Goal: Task Accomplishment & Management: Complete application form

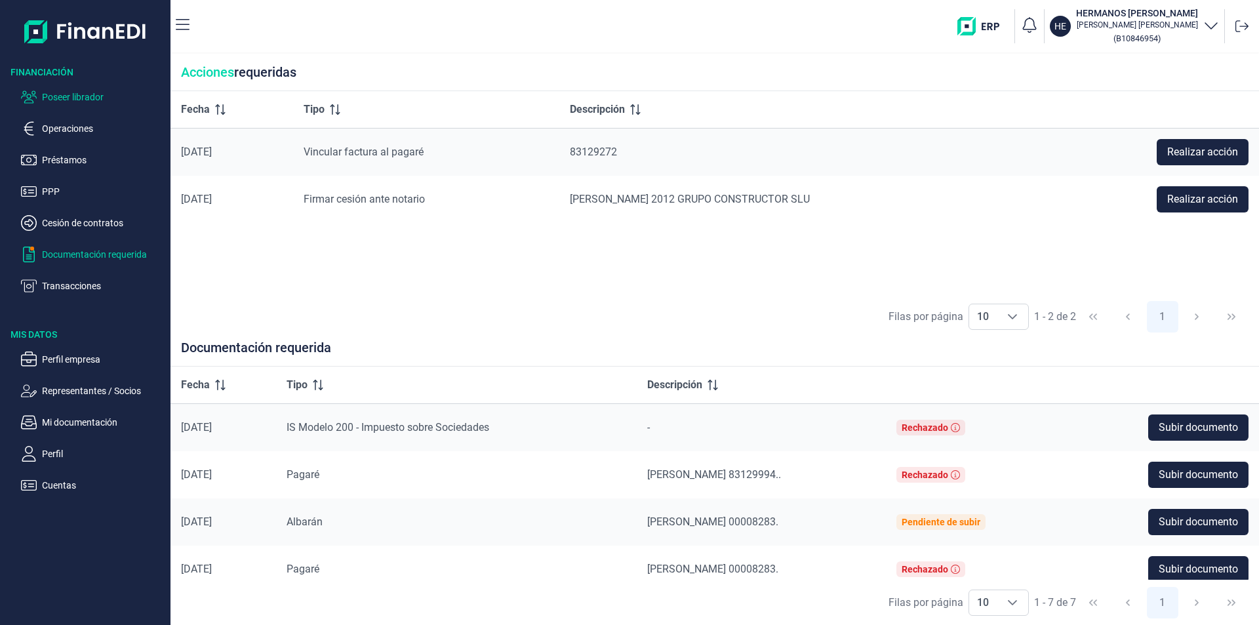
click at [89, 96] on p "Poseer librador" at bounding box center [103, 97] width 123 height 16
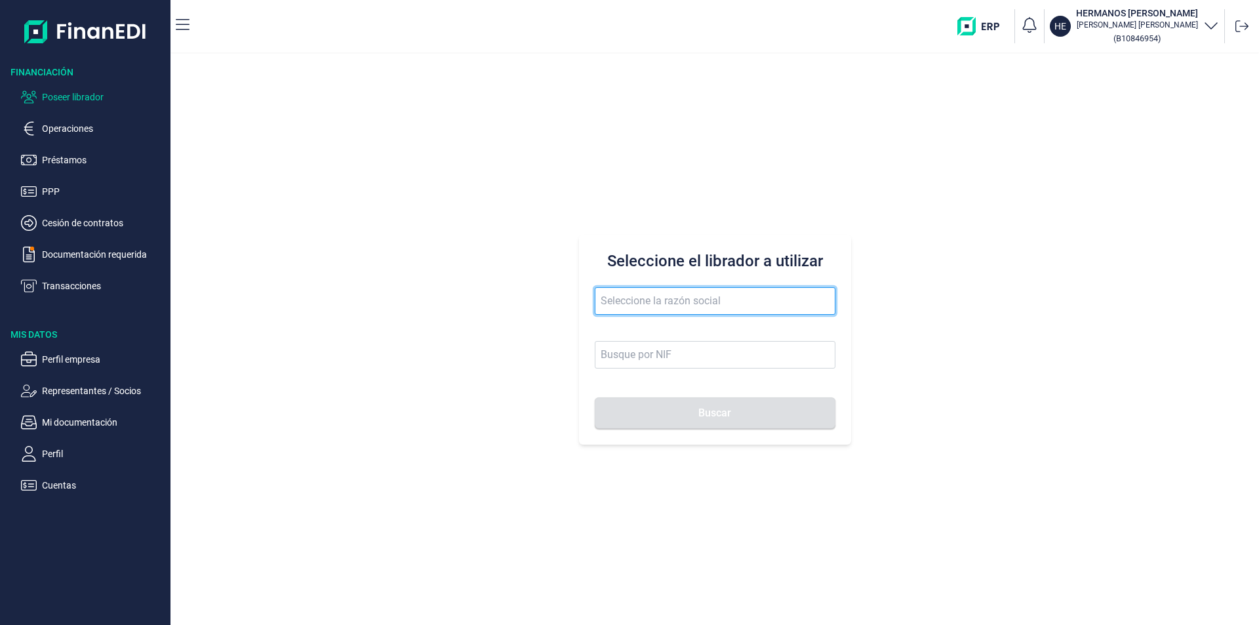
click at [619, 302] on input "text" at bounding box center [715, 301] width 241 height 28
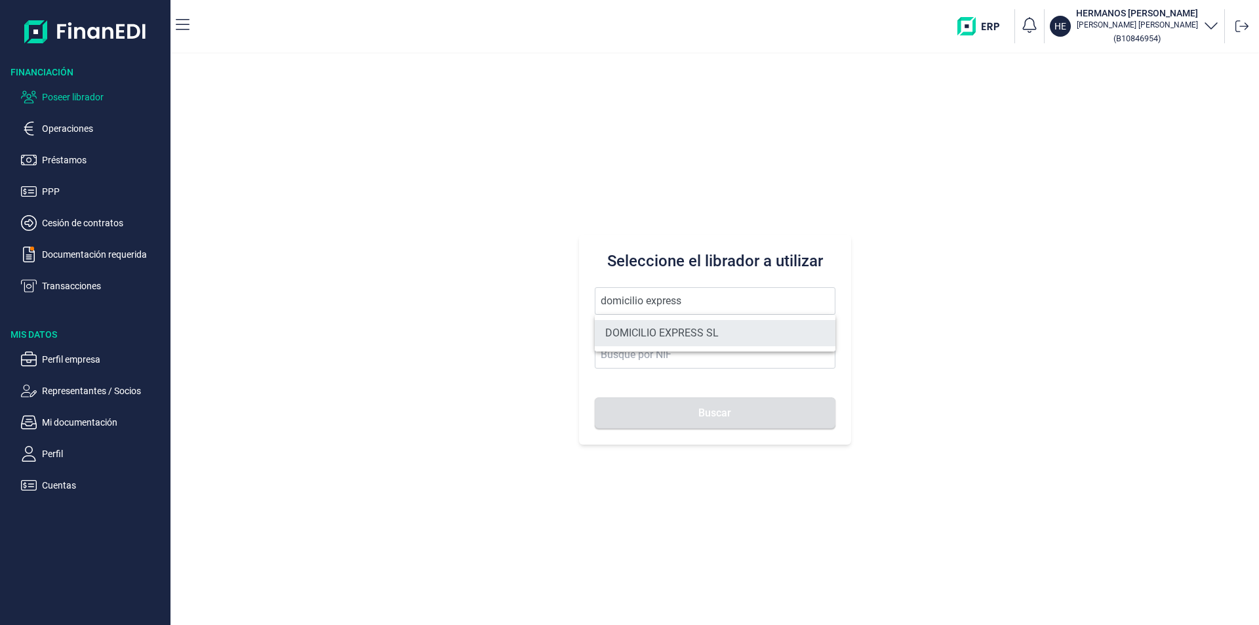
click at [669, 328] on li "DOMICILIO EXPRESS SL" at bounding box center [715, 333] width 241 height 26
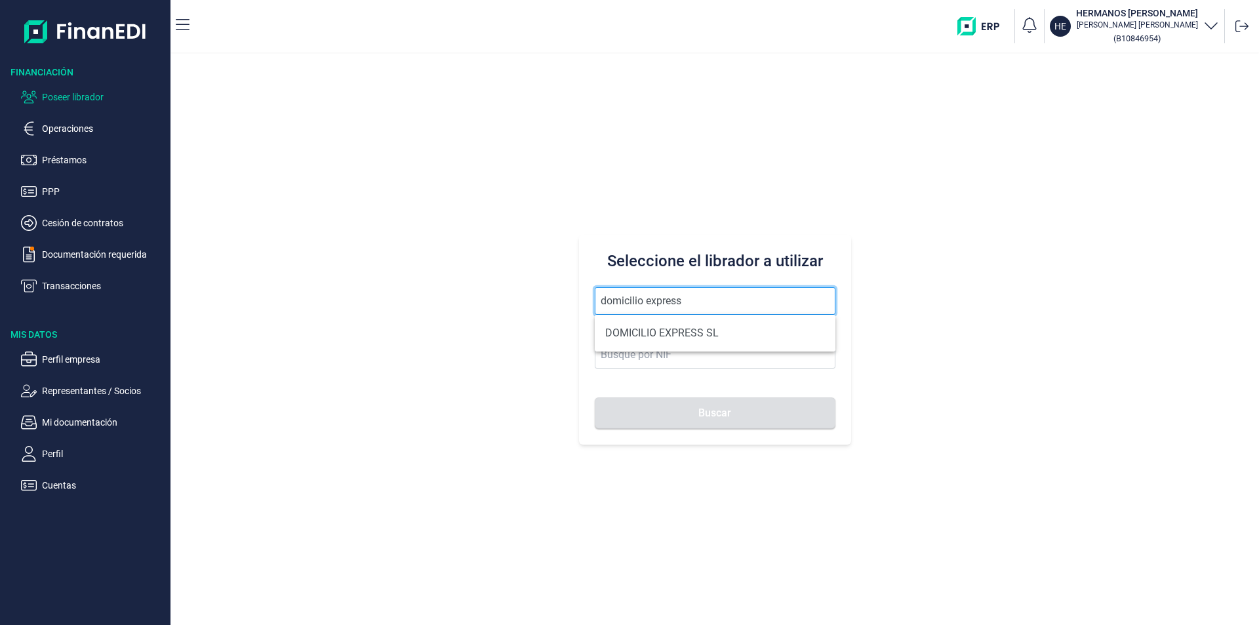
type input "DOMICILIO EXPRESS SL"
type input "B45914660"
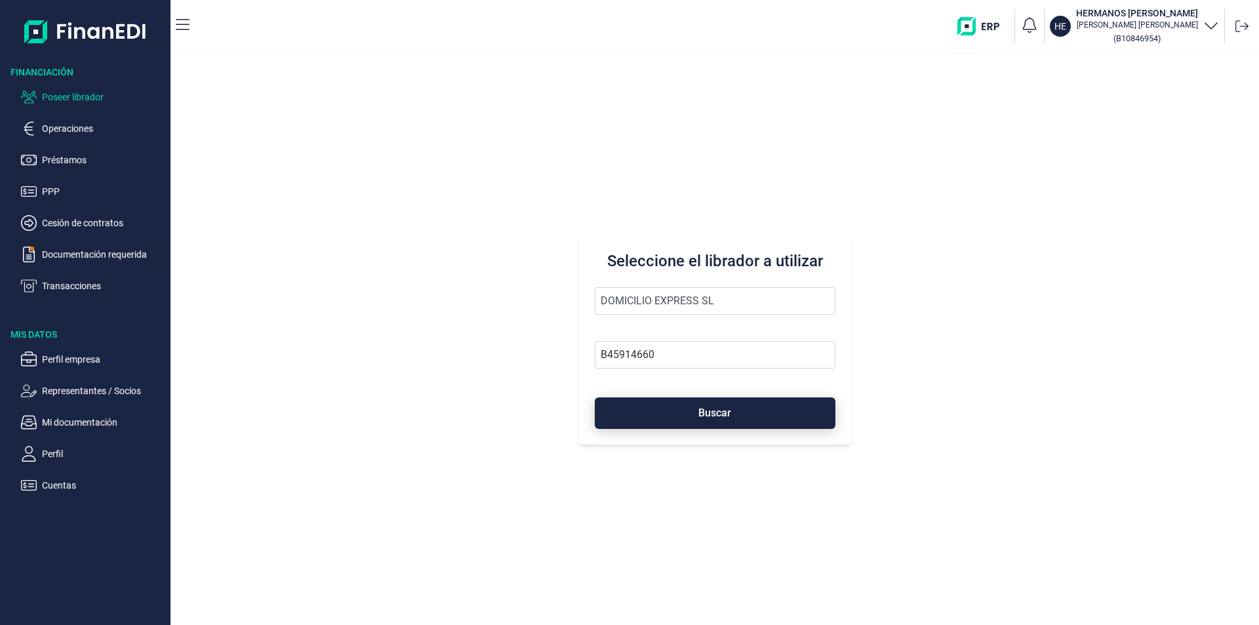
click at [678, 418] on button "Buscar" at bounding box center [715, 412] width 241 height 31
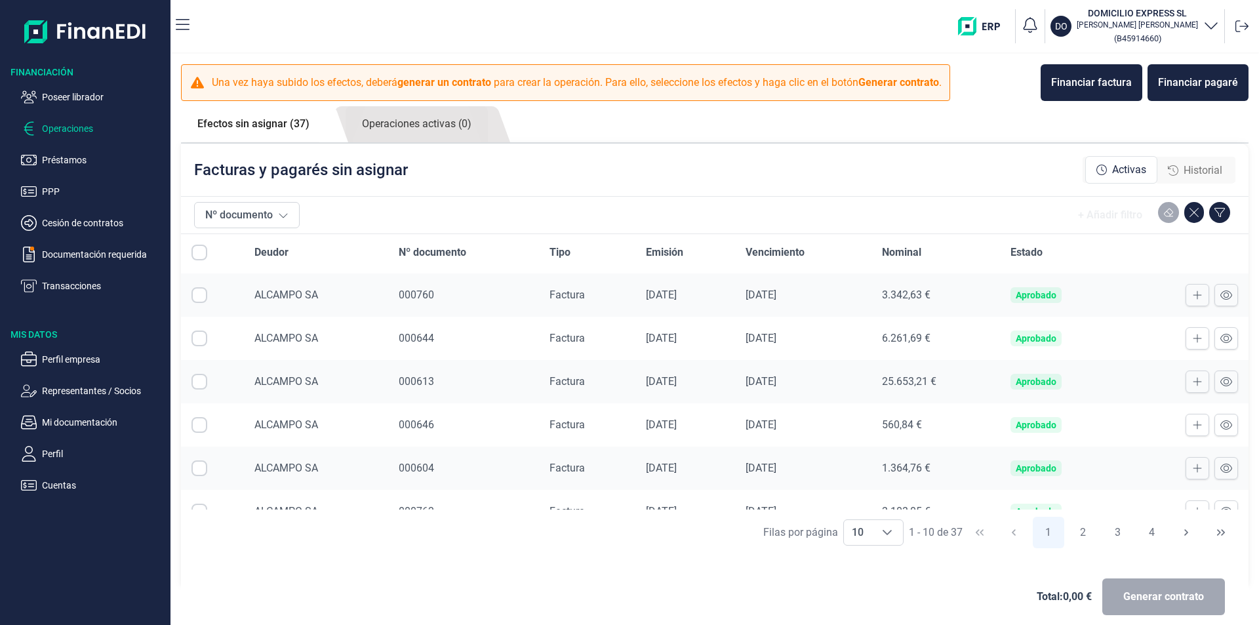
scroll to position [64, 0]
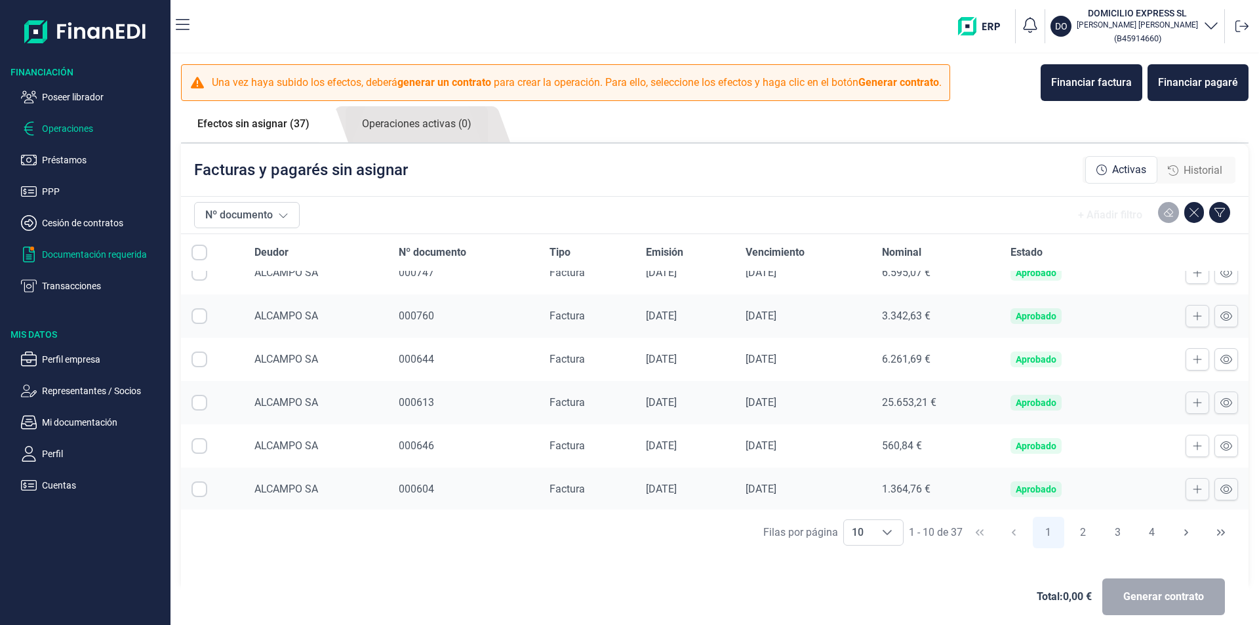
click at [81, 247] on p "Documentación requerida" at bounding box center [103, 255] width 123 height 16
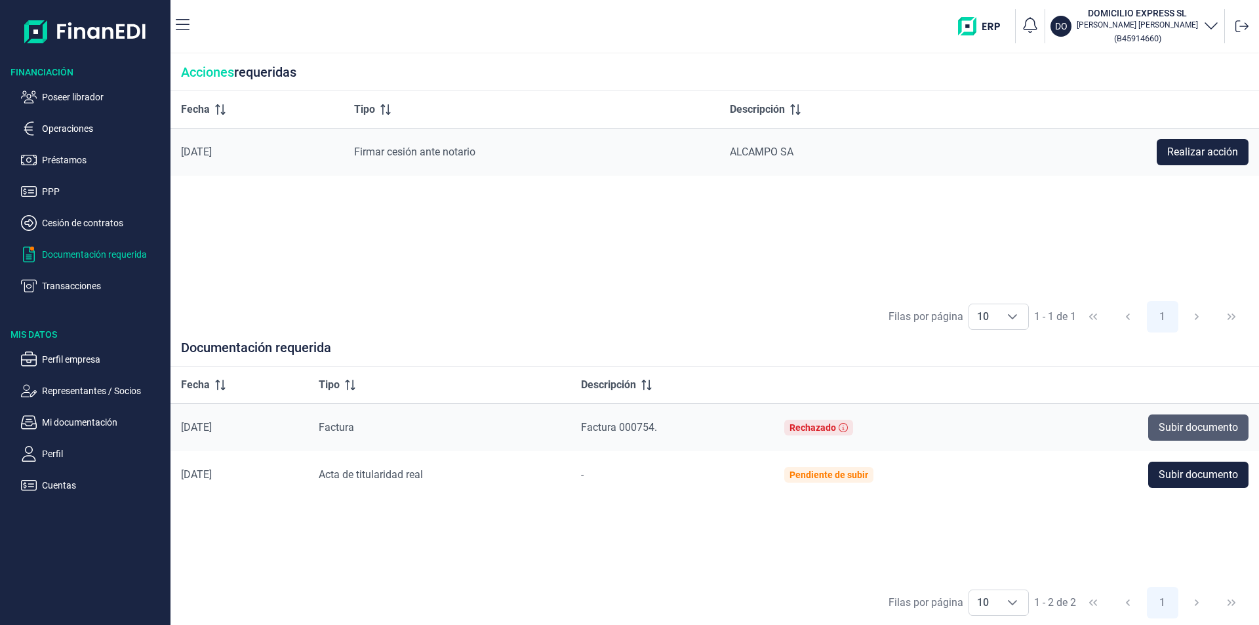
click at [1171, 426] on span "Subir documento" at bounding box center [1198, 428] width 79 height 16
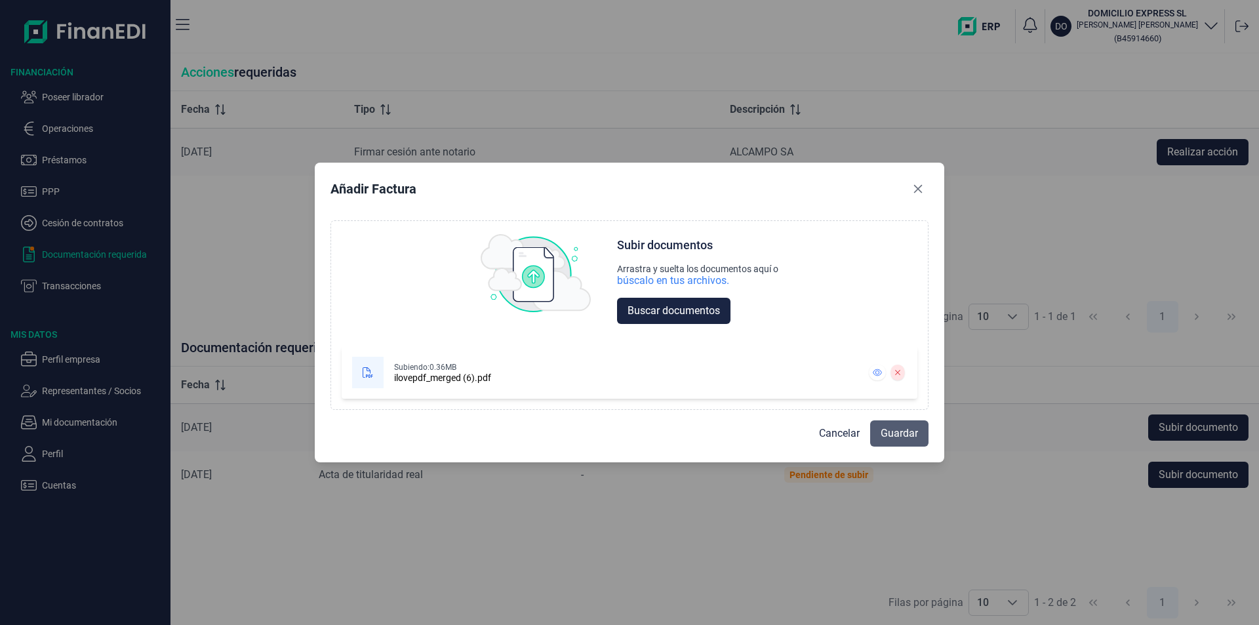
click at [898, 427] on span "Guardar" at bounding box center [899, 434] width 37 height 16
